Goal: Transaction & Acquisition: Purchase product/service

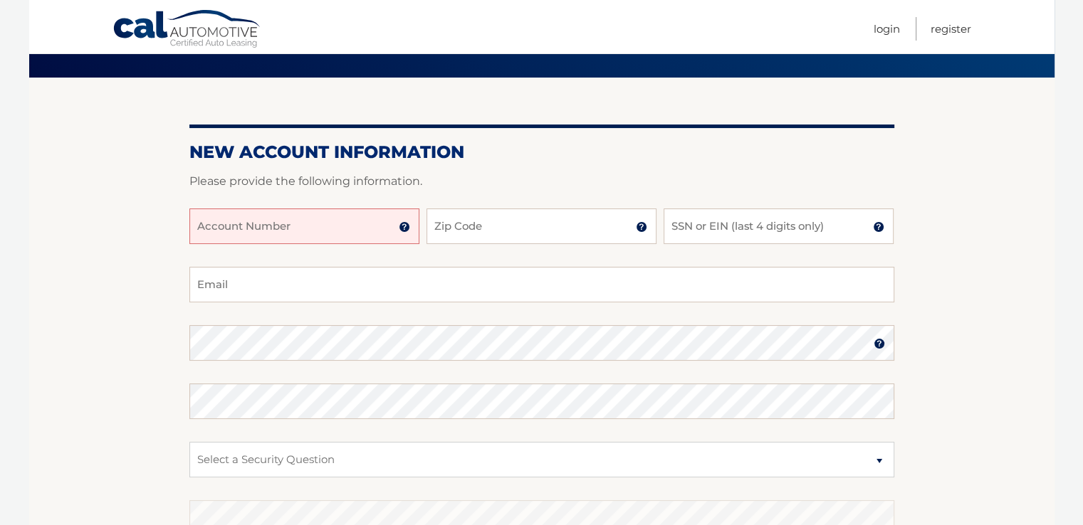
scroll to position [142, 0]
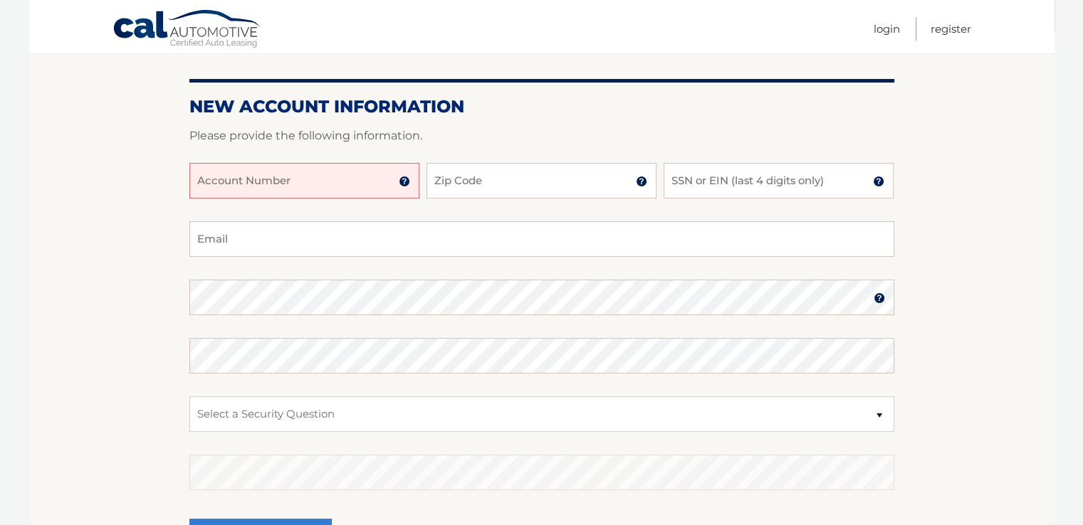
click at [377, 184] on input "Account Number" at bounding box center [304, 181] width 230 height 36
type input "44455535662"
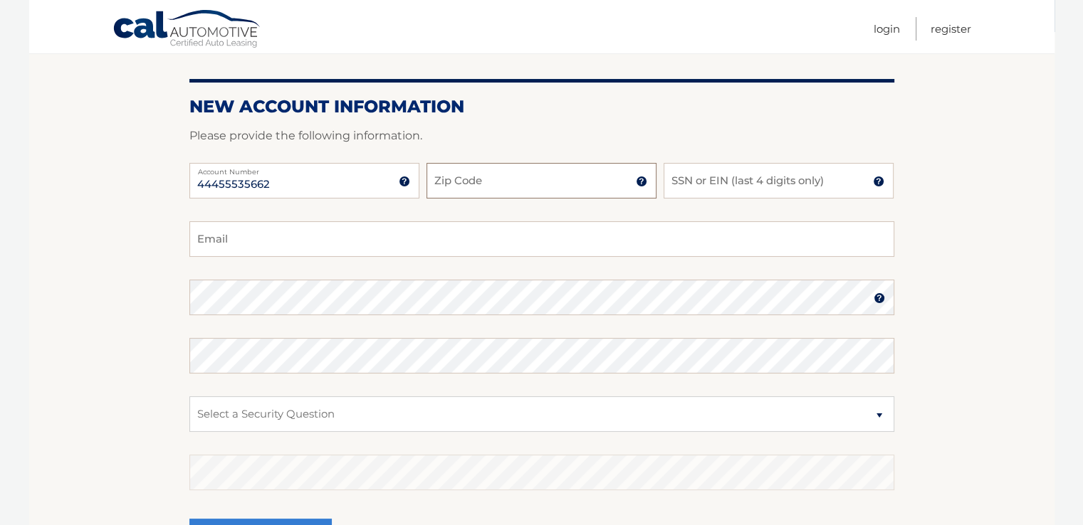
click at [530, 183] on input "Zip Code" at bounding box center [541, 181] width 230 height 36
type input "33446"
click at [690, 176] on input "SSN or EIN (last 4 digits only)" at bounding box center [778, 181] width 230 height 36
type input "6469"
click at [242, 246] on input "Email" at bounding box center [541, 239] width 705 height 36
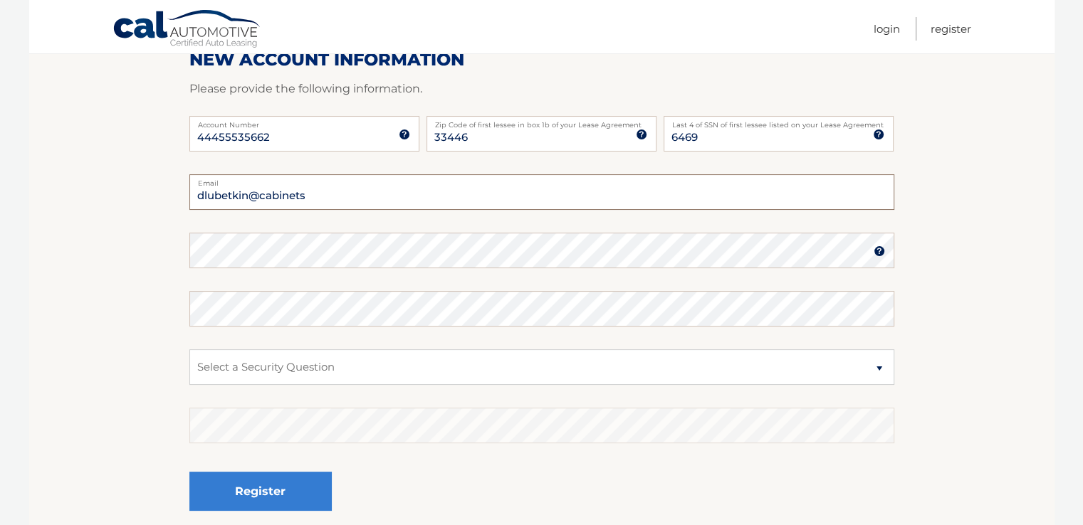
scroll to position [214, 0]
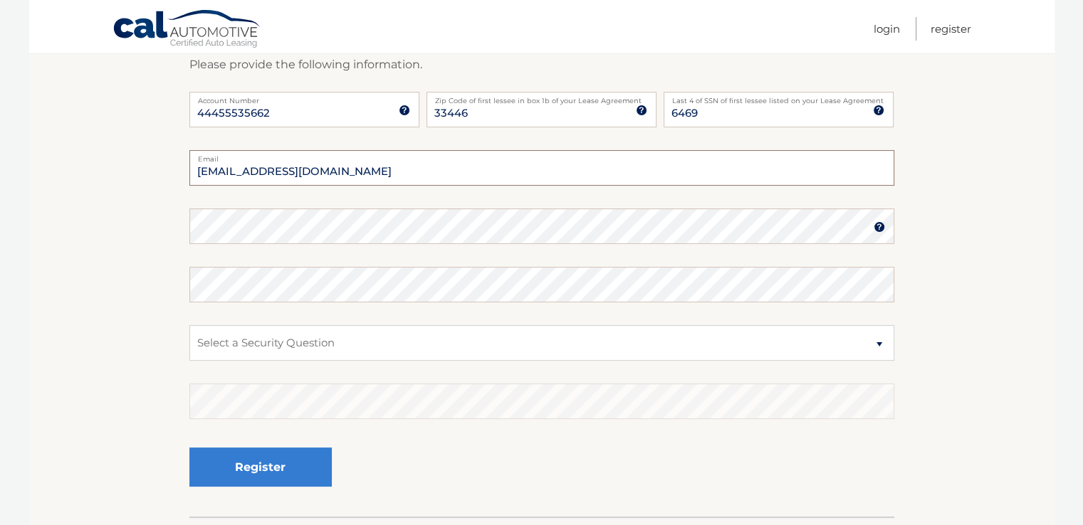
type input "dlubetkin@cabinetsdirectusa.com"
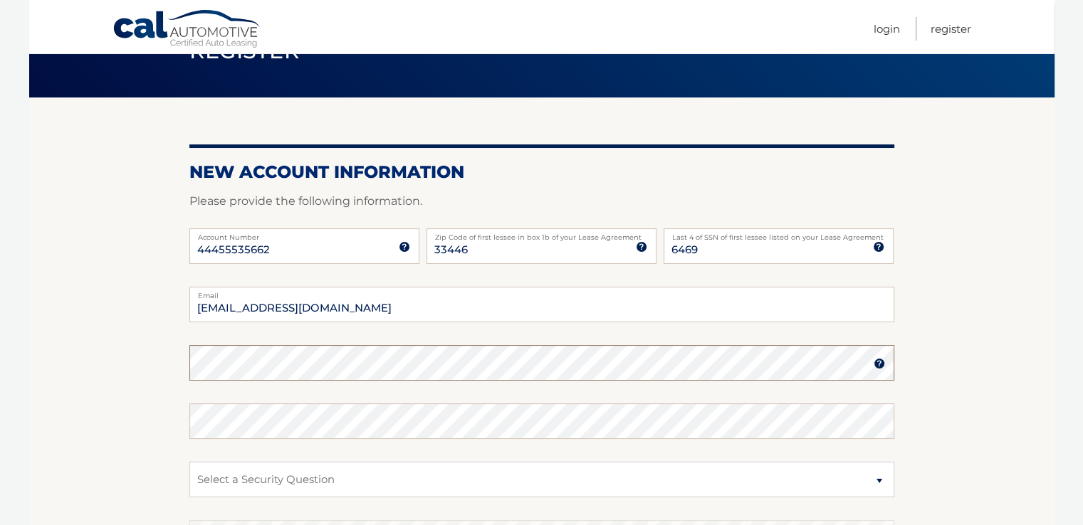
scroll to position [171, 0]
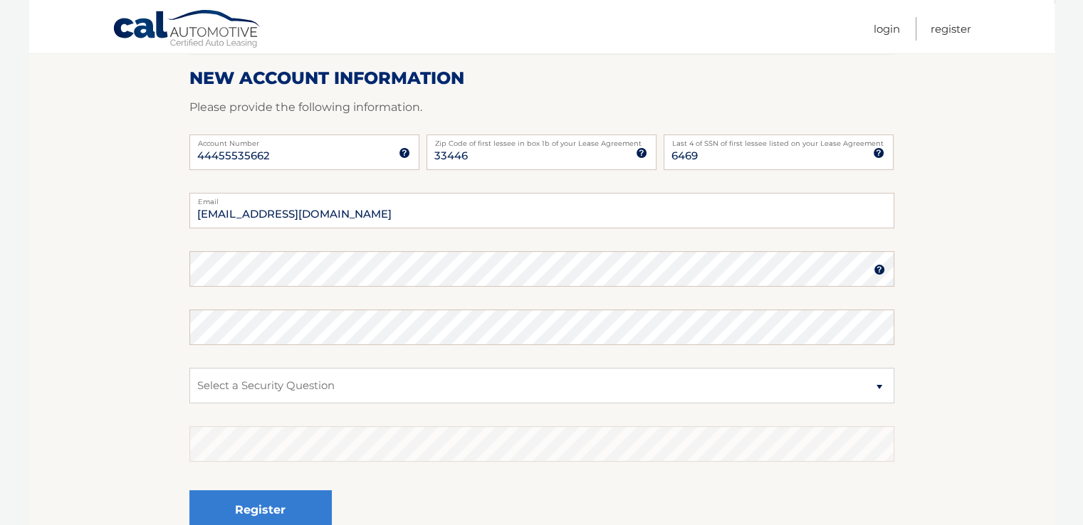
click at [876, 269] on img at bounding box center [878, 269] width 11 height 11
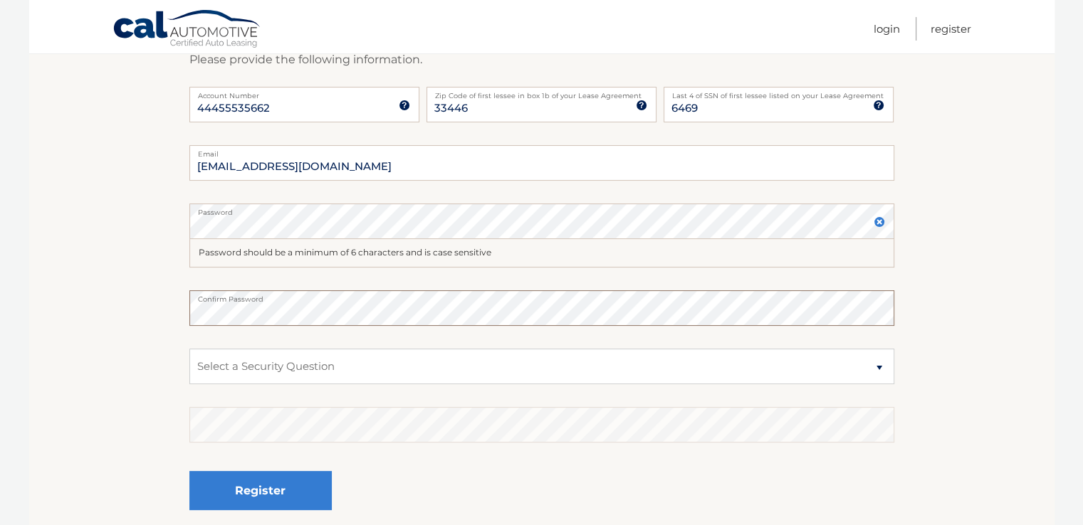
scroll to position [313, 0]
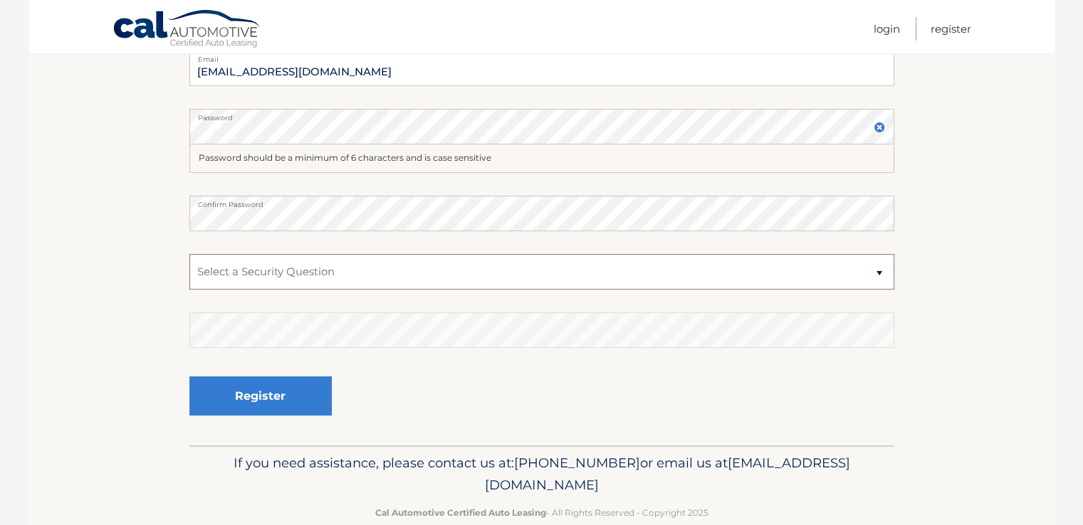
click at [851, 275] on select "Select a Security Question What was the name of your elementary school? What is…" at bounding box center [541, 272] width 705 height 36
select select "2"
click at [189, 254] on select "Select a Security Question What was the name of your elementary school? What is…" at bounding box center [541, 272] width 705 height 36
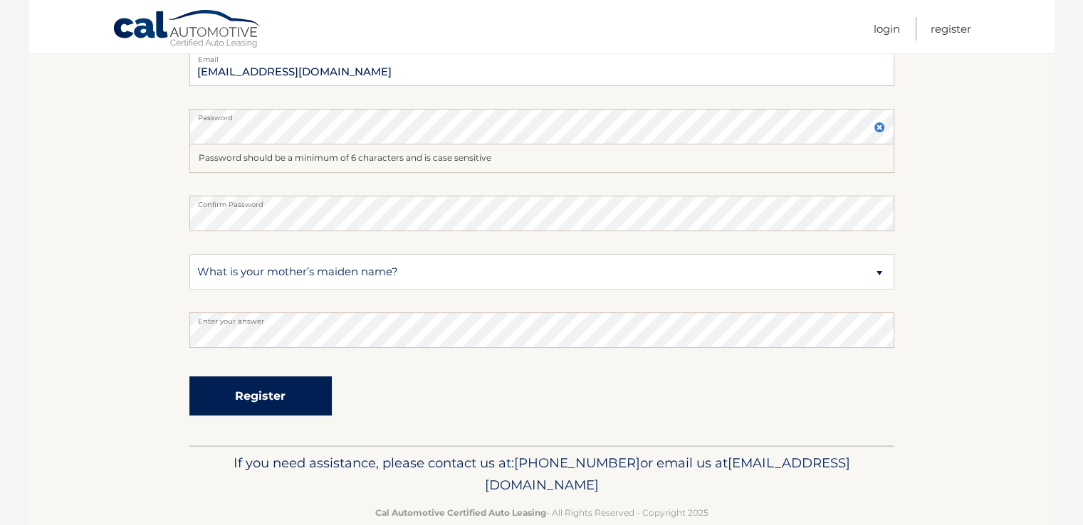
click at [262, 397] on button "Register" at bounding box center [260, 396] width 142 height 39
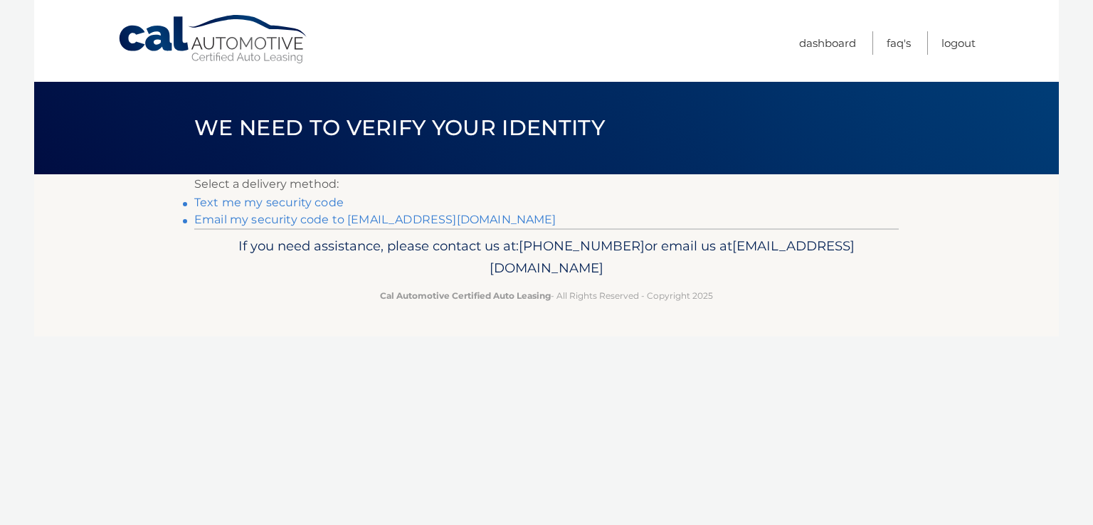
click at [266, 202] on link "Text me my security code" at bounding box center [268, 203] width 149 height 14
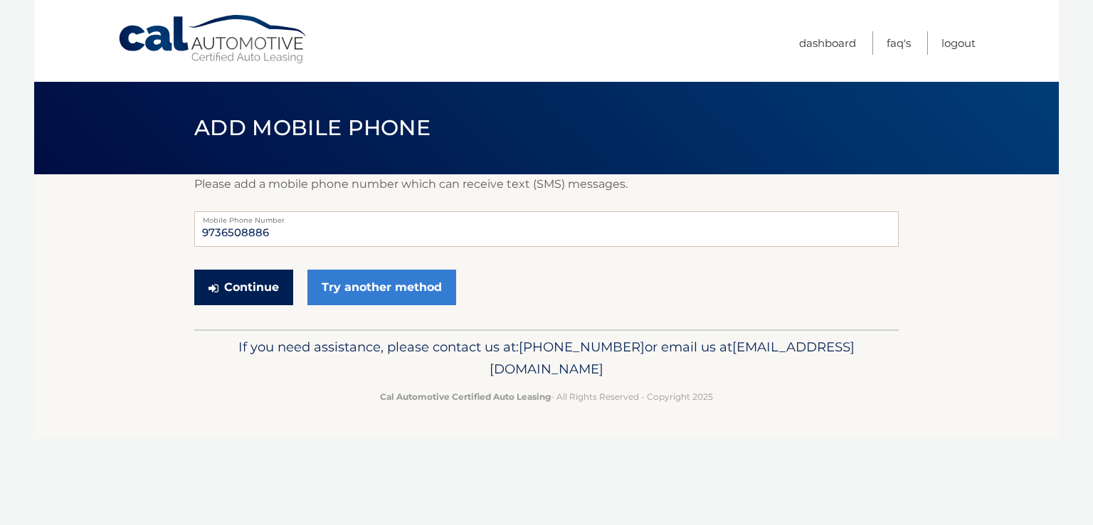
click at [263, 285] on button "Continue" at bounding box center [243, 288] width 99 height 36
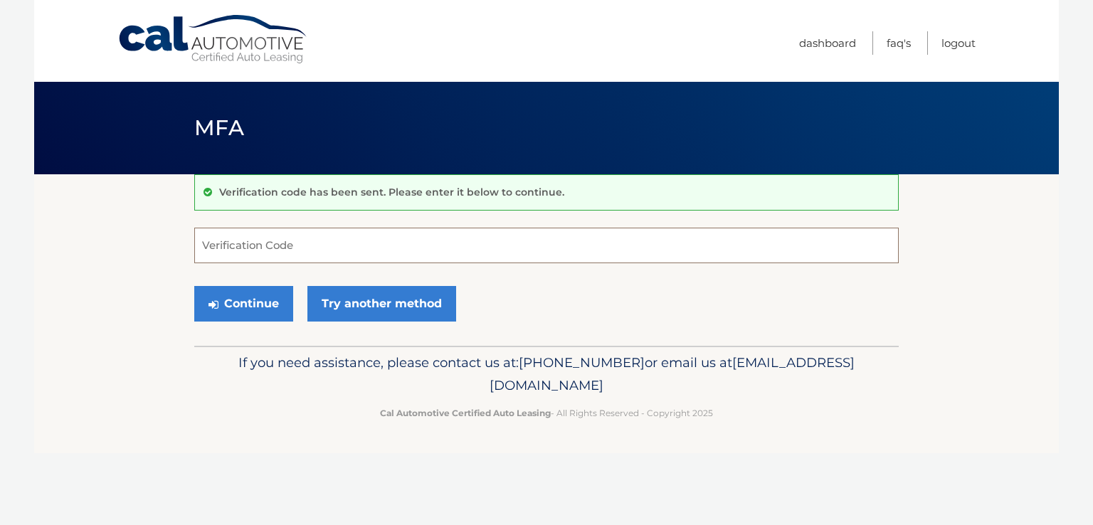
click at [268, 249] on input "Verification Code" at bounding box center [546, 246] width 705 height 36
type input "793376"
click at [261, 298] on button "Continue" at bounding box center [243, 304] width 99 height 36
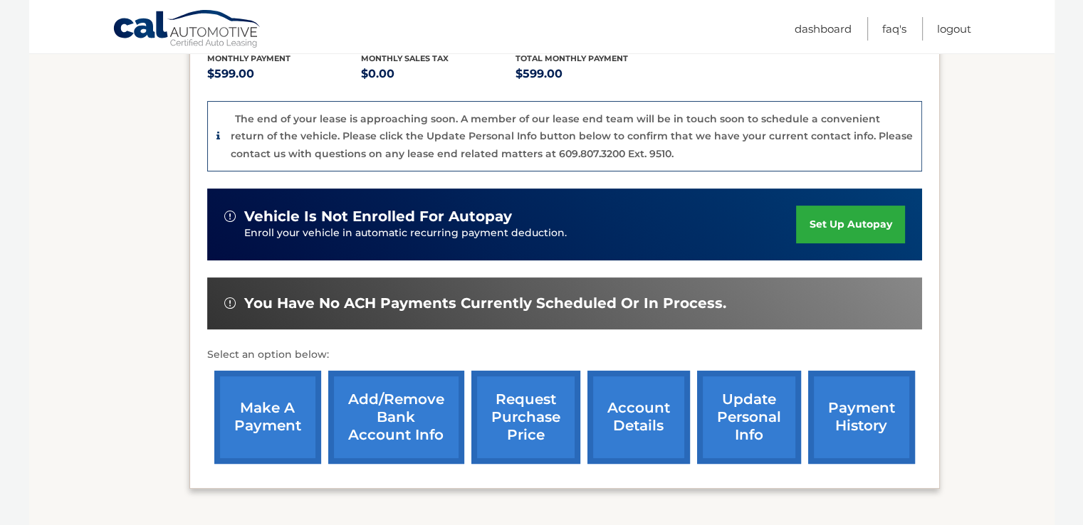
scroll to position [356, 0]
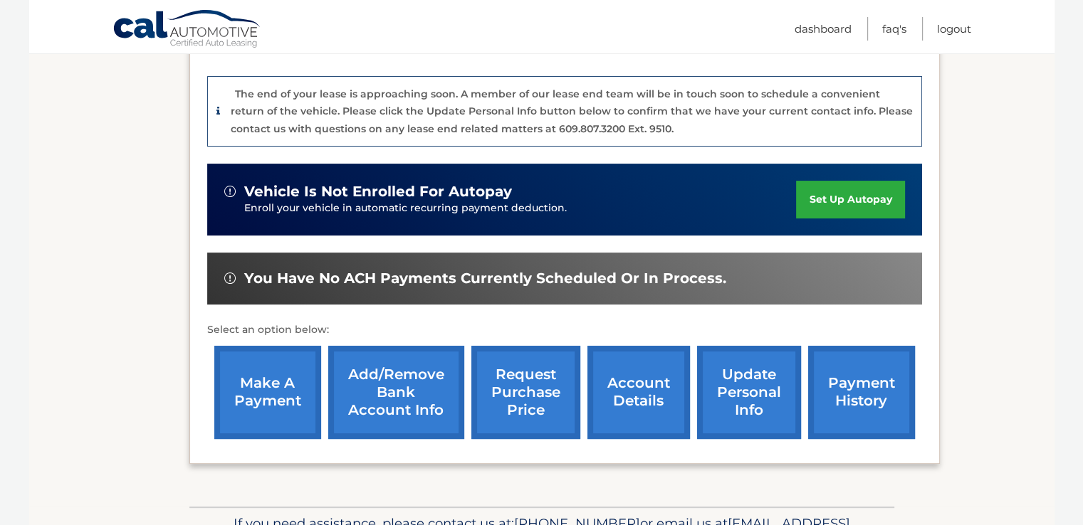
click at [822, 199] on link "set up autopay" at bounding box center [850, 200] width 108 height 38
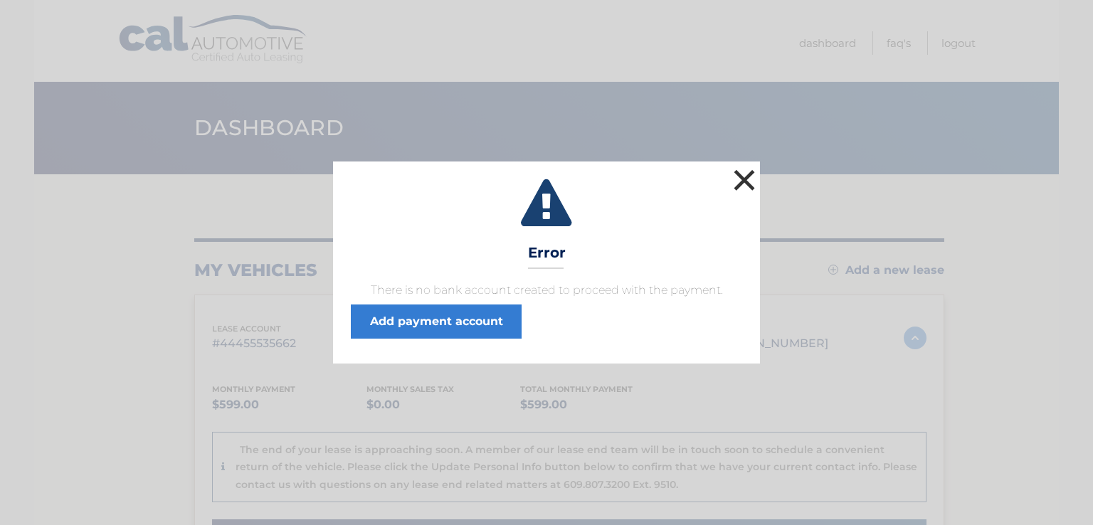
click at [744, 180] on button "×" at bounding box center [744, 180] width 28 height 28
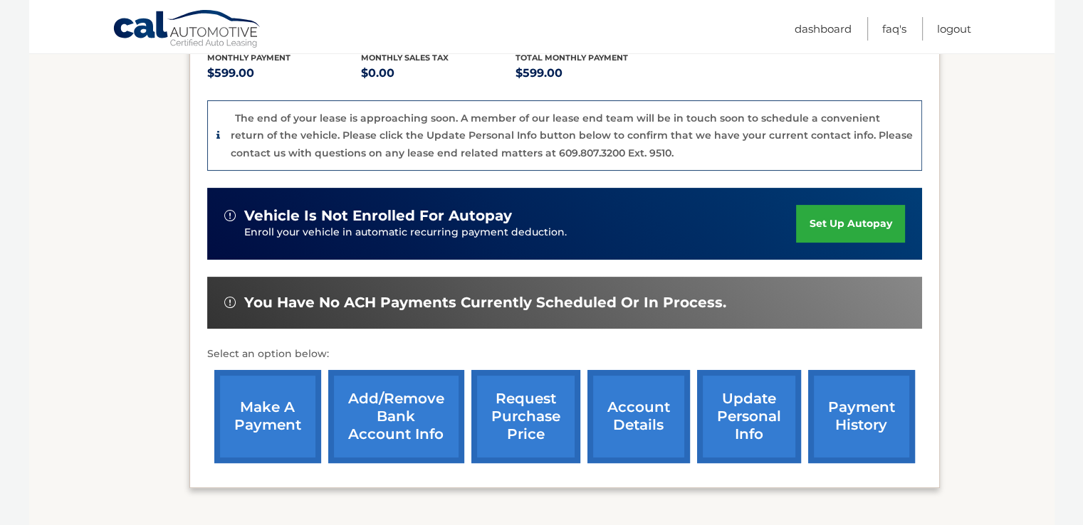
scroll to position [356, 0]
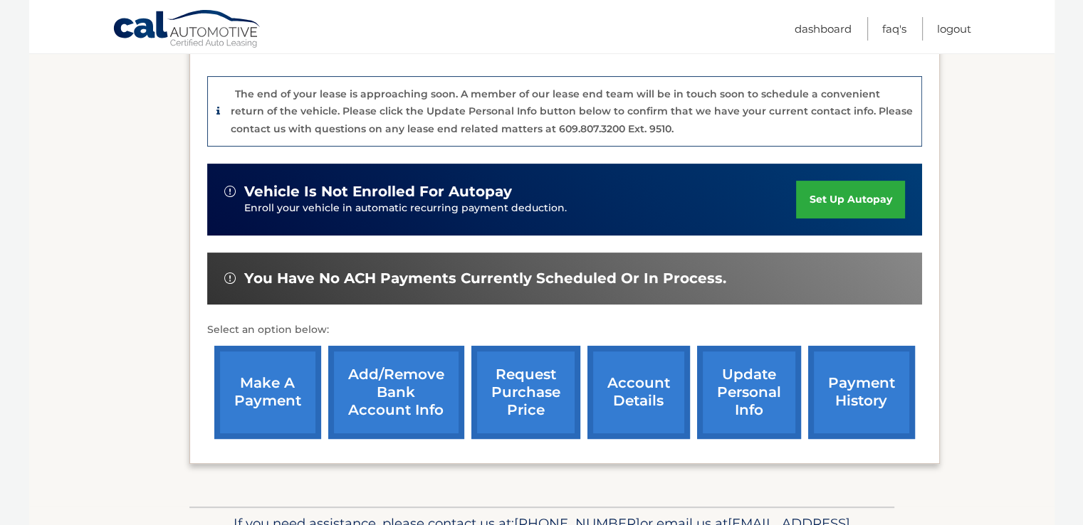
click at [826, 204] on link "set up autopay" at bounding box center [850, 200] width 108 height 38
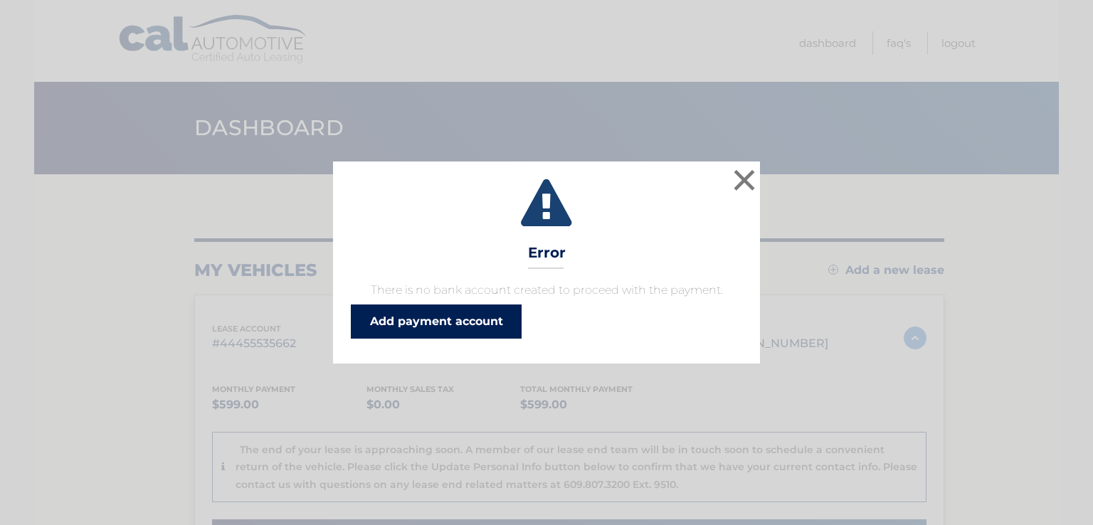
click at [490, 317] on link "Add payment account" at bounding box center [436, 322] width 171 height 34
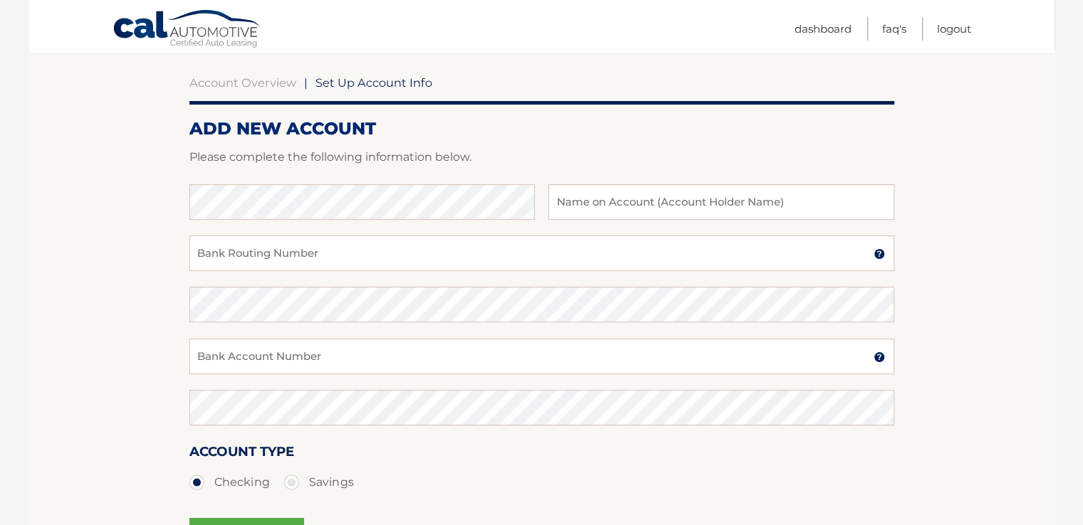
scroll to position [142, 0]
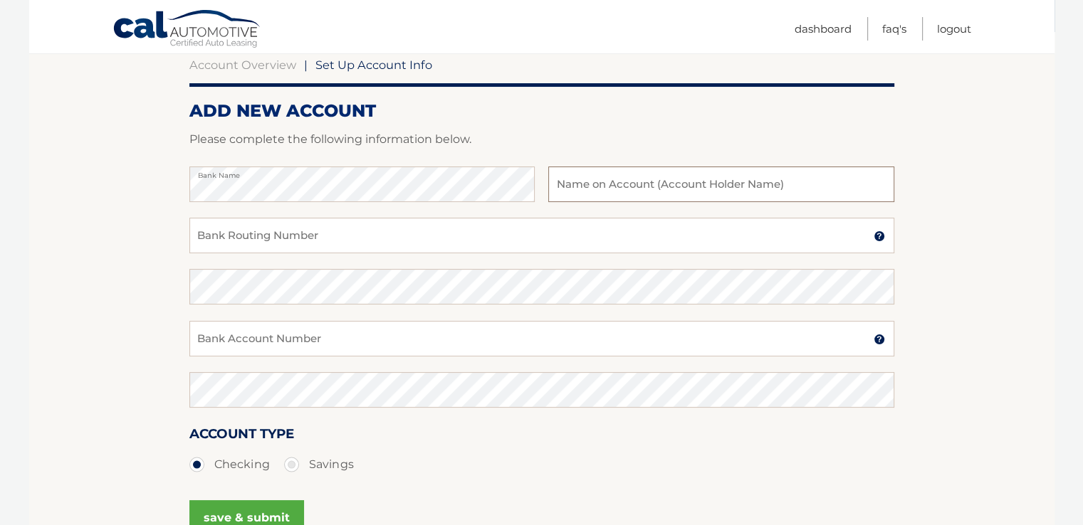
click at [623, 186] on input "text" at bounding box center [720, 185] width 345 height 36
type input "David Lubetkin"
click at [350, 239] on input "Bank Routing Number" at bounding box center [541, 236] width 705 height 36
type input "031207607"
click at [353, 338] on input "Bank Account Number" at bounding box center [541, 339] width 705 height 36
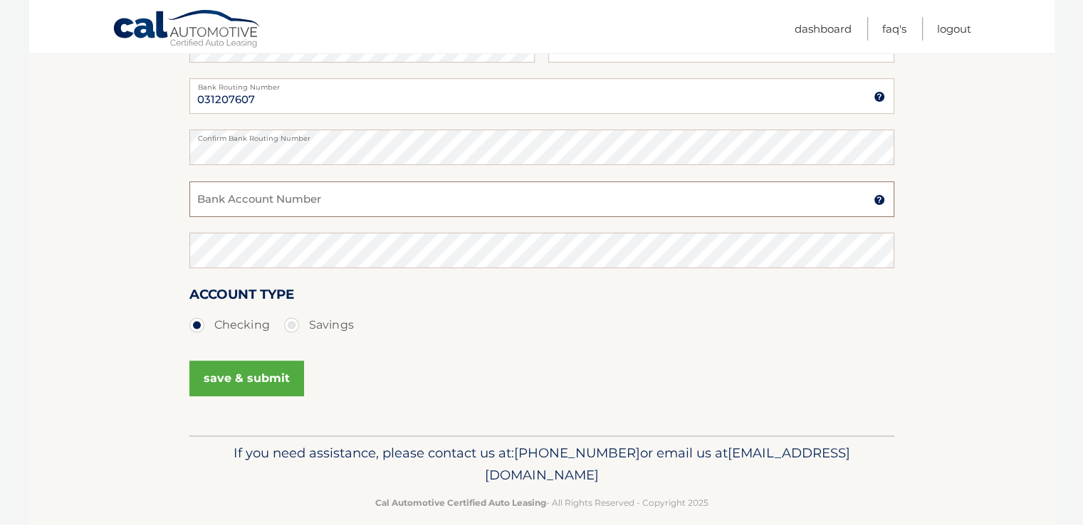
scroll to position [285, 0]
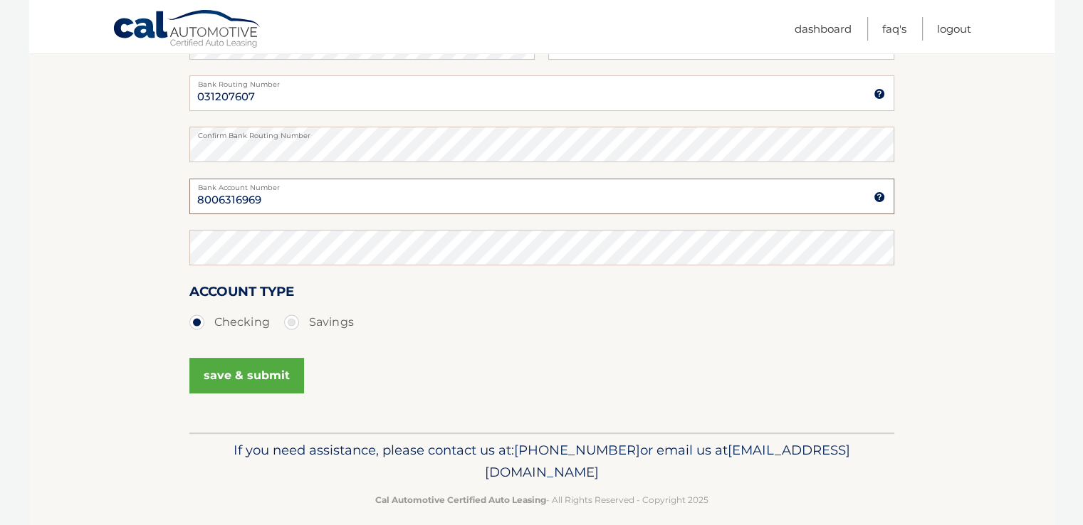
type input "8006316969"
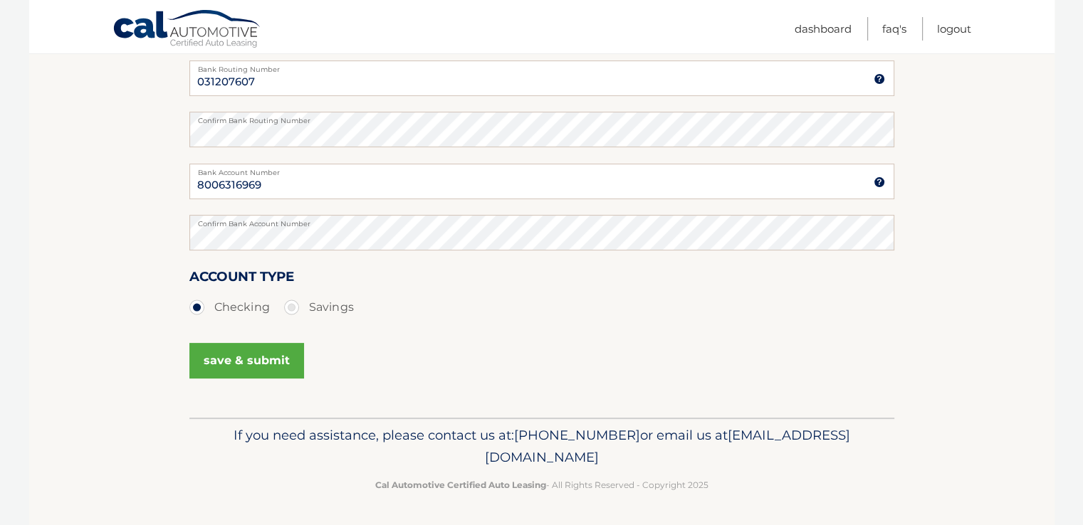
click at [265, 356] on button "save & submit" at bounding box center [246, 361] width 115 height 36
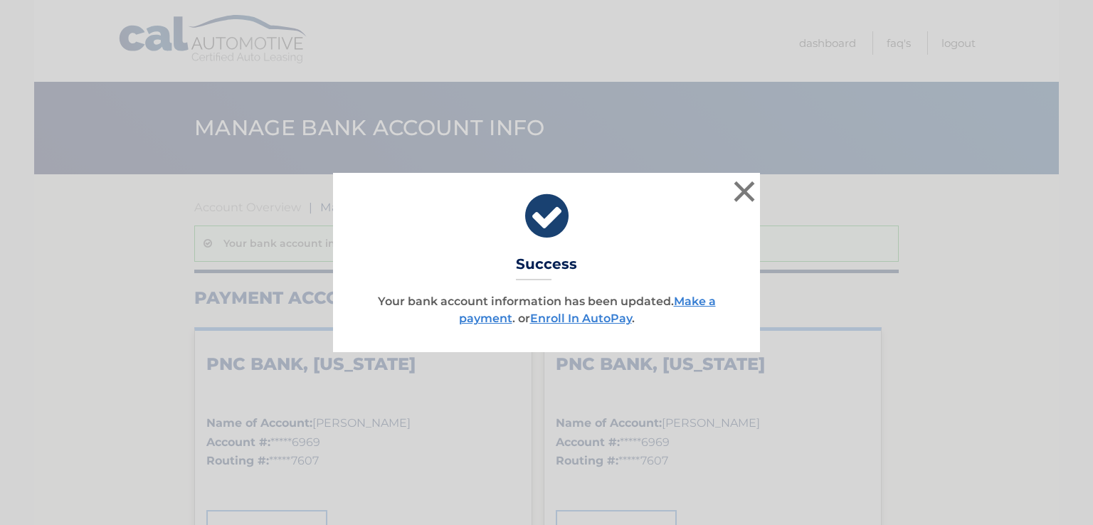
click at [905, 236] on div "× Success Your bank account information has been updated. Make a payment . or E…" at bounding box center [547, 262] width 1082 height 179
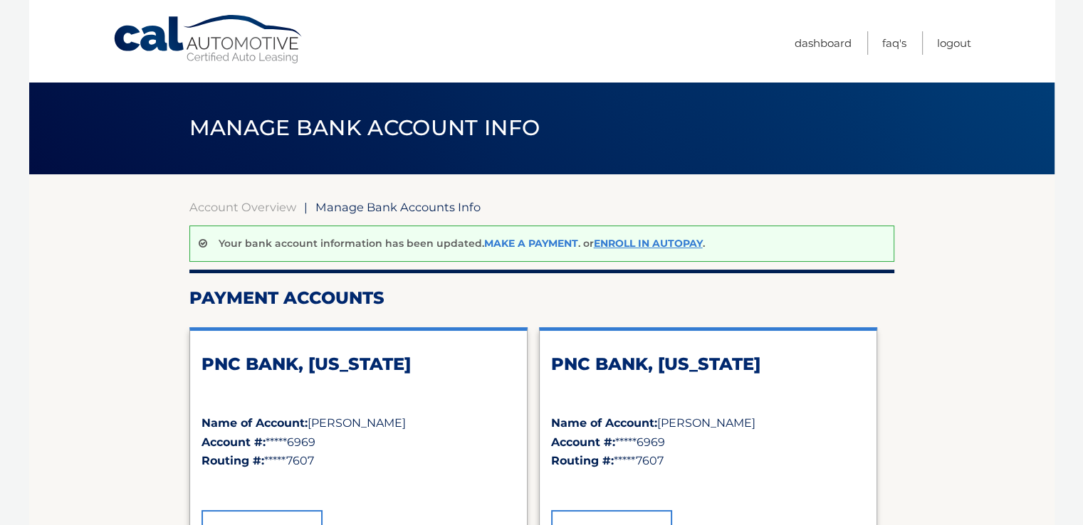
click at [510, 246] on link "Make a payment" at bounding box center [531, 243] width 94 height 13
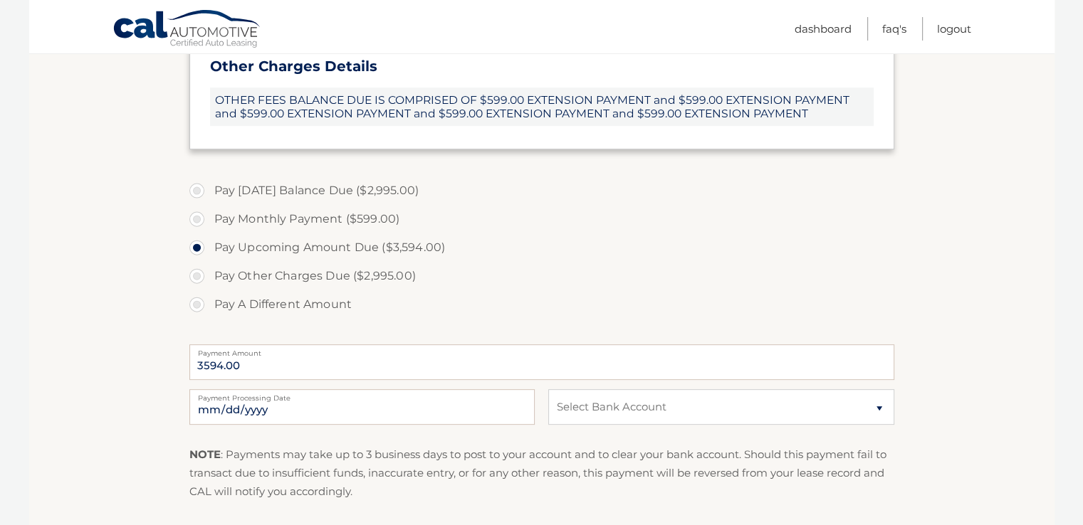
scroll to position [424, 0]
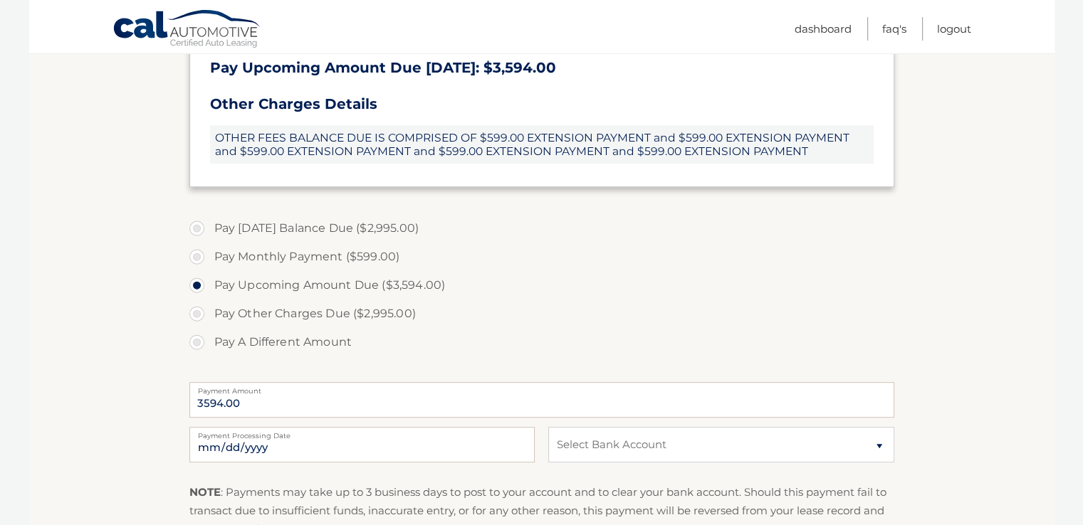
click at [199, 260] on label "Pay Monthly Payment ($599.00)" at bounding box center [541, 257] width 705 height 28
click at [199, 260] on input "Pay Monthly Payment ($599.00)" at bounding box center [202, 254] width 14 height 23
radio input "true"
type input "599.00"
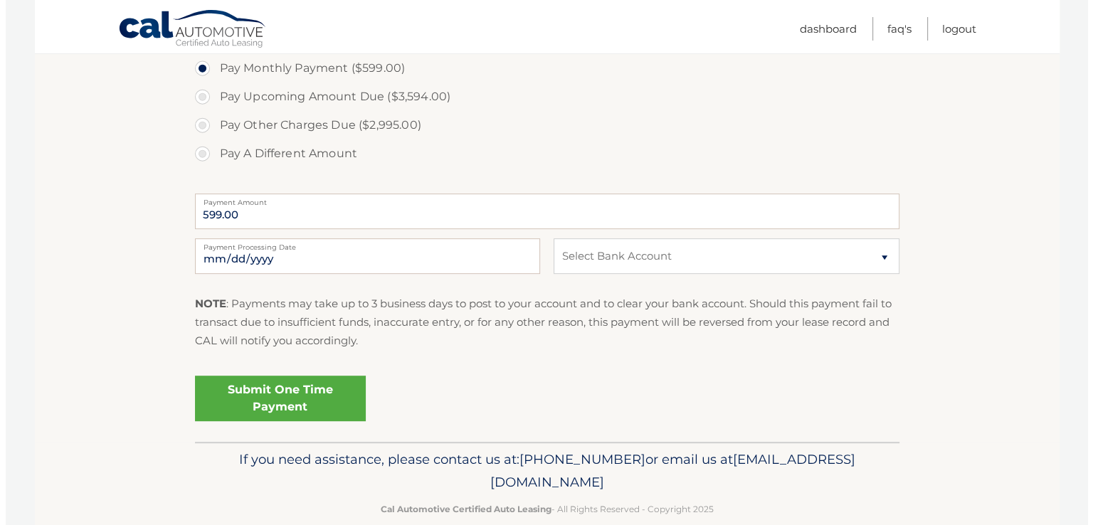
scroll to position [638, 0]
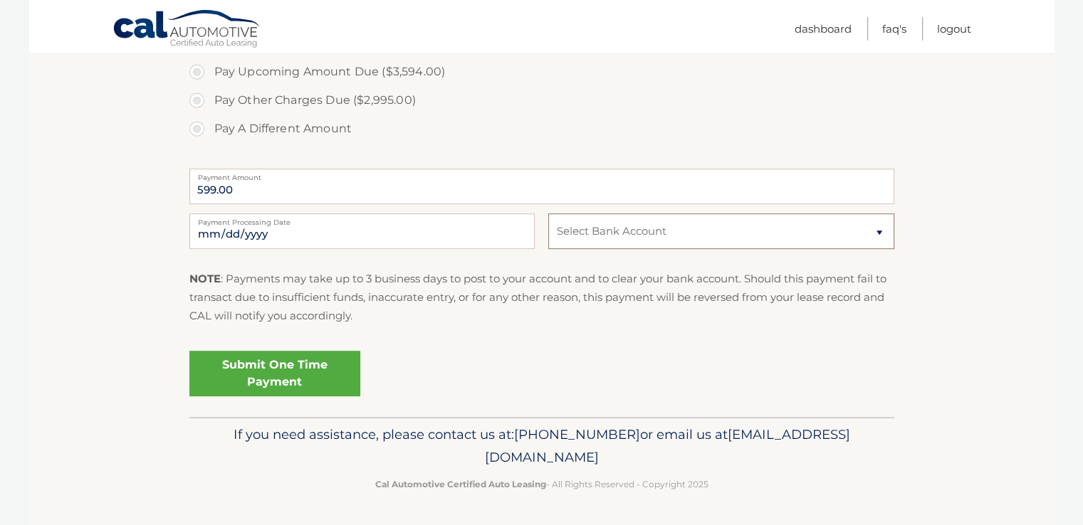
click at [880, 231] on select "Select Bank Account Checking PNC BANK, NEW JERSEY *****6969 Checking PNC BANK, …" at bounding box center [720, 232] width 345 height 36
select select "MGVmNWM5YWQtYmIyOS00M2Y5LTgxZTYtOGZkZDNiYTZlYzBh"
click at [548, 214] on select "Select Bank Account Checking PNC BANK, NEW JERSEY *****6969 Checking PNC BANK, …" at bounding box center [720, 232] width 345 height 36
click at [295, 374] on link "Submit One Time Payment" at bounding box center [274, 374] width 171 height 46
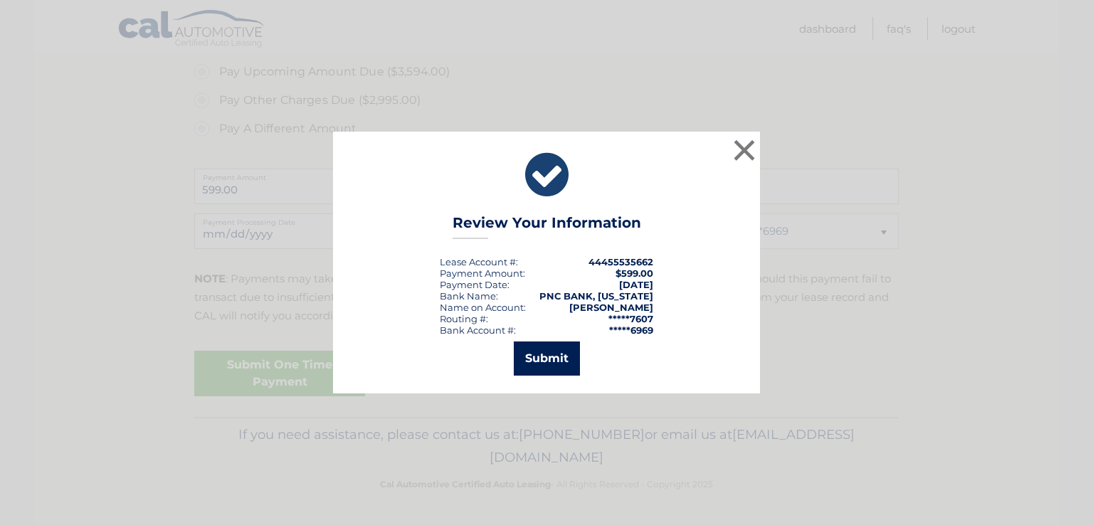
click at [539, 356] on button "Submit" at bounding box center [547, 359] width 66 height 34
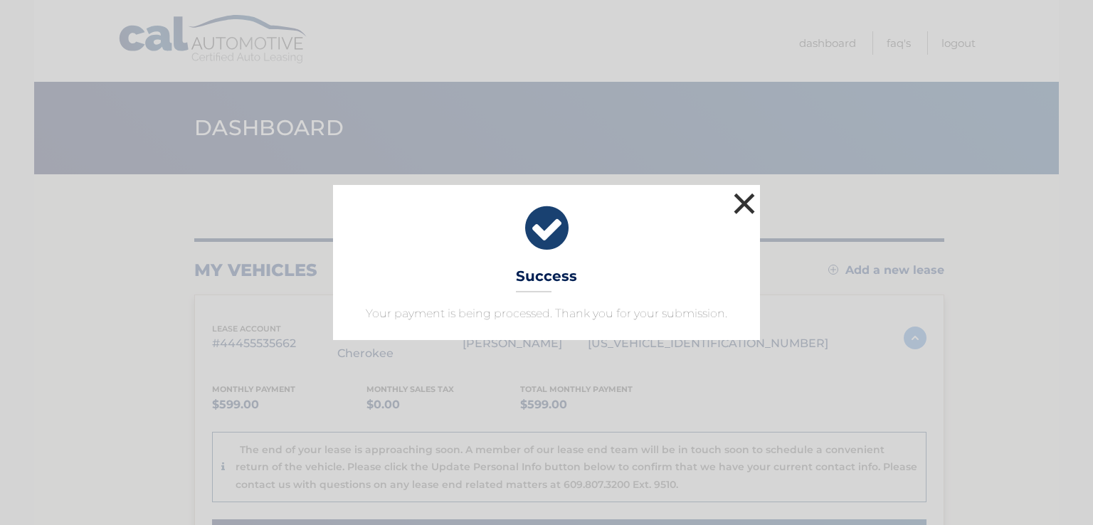
click at [747, 202] on button "×" at bounding box center [744, 203] width 28 height 28
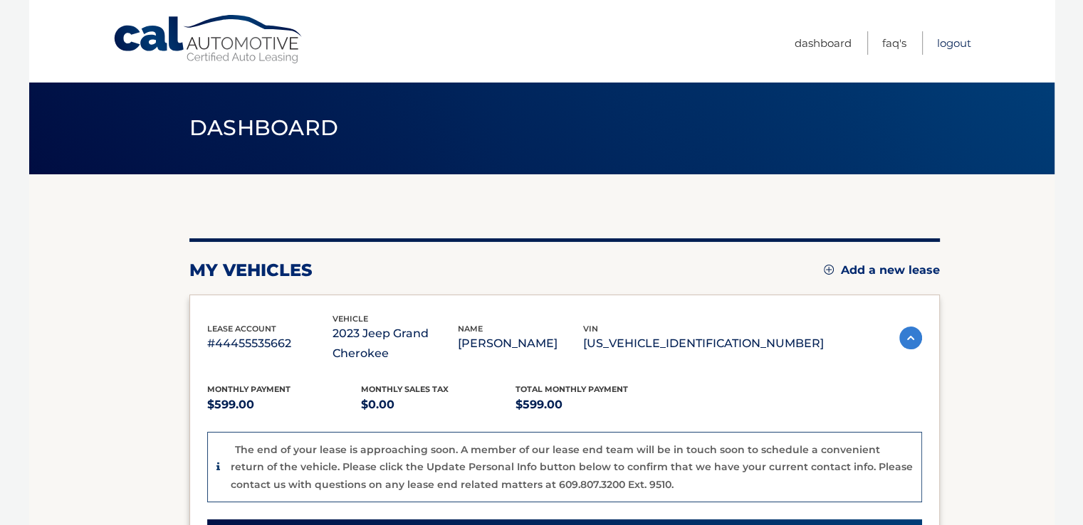
click at [951, 44] on link "Logout" at bounding box center [954, 42] width 34 height 23
